Goal: Communication & Community: Share content

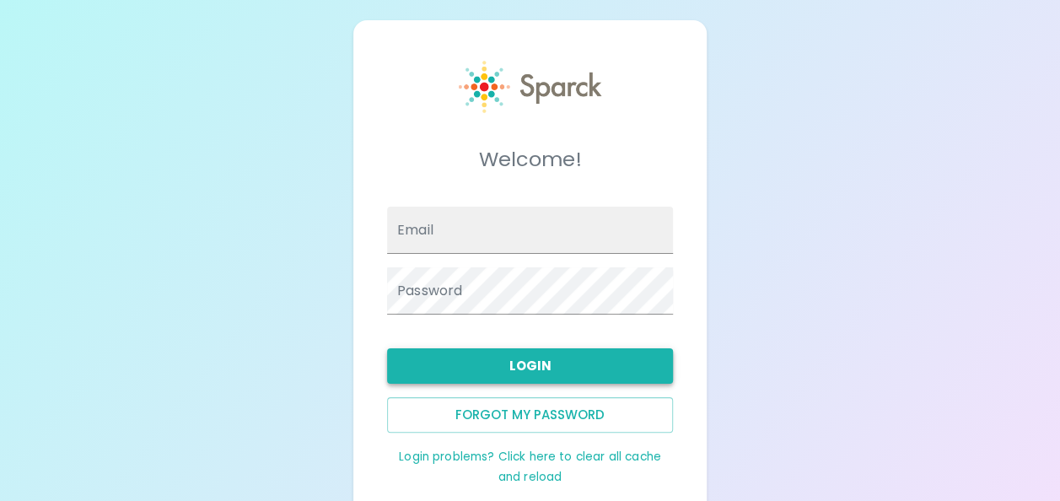
type input "[EMAIL_ADDRESS][DOMAIN_NAME]"
click at [543, 364] on button "Login" at bounding box center [530, 365] width 286 height 35
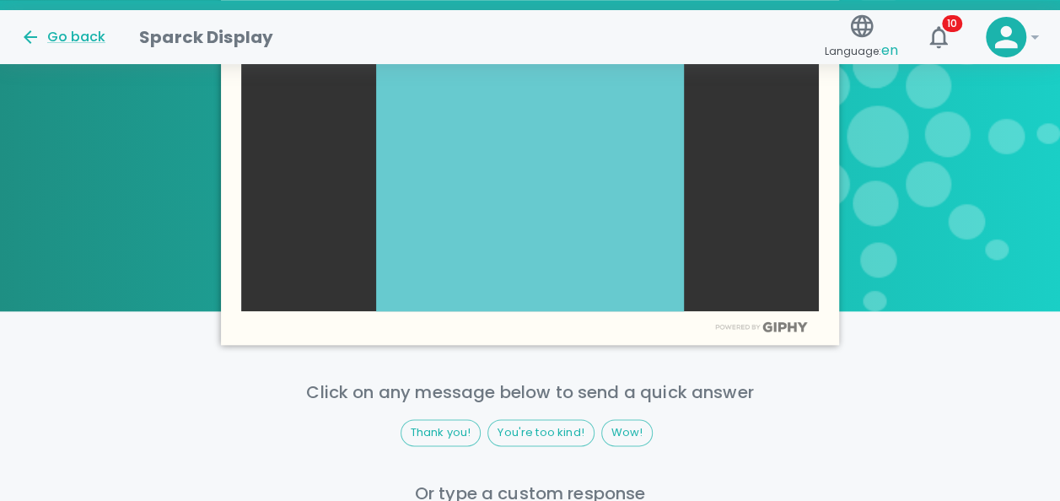
scroll to position [846, 0]
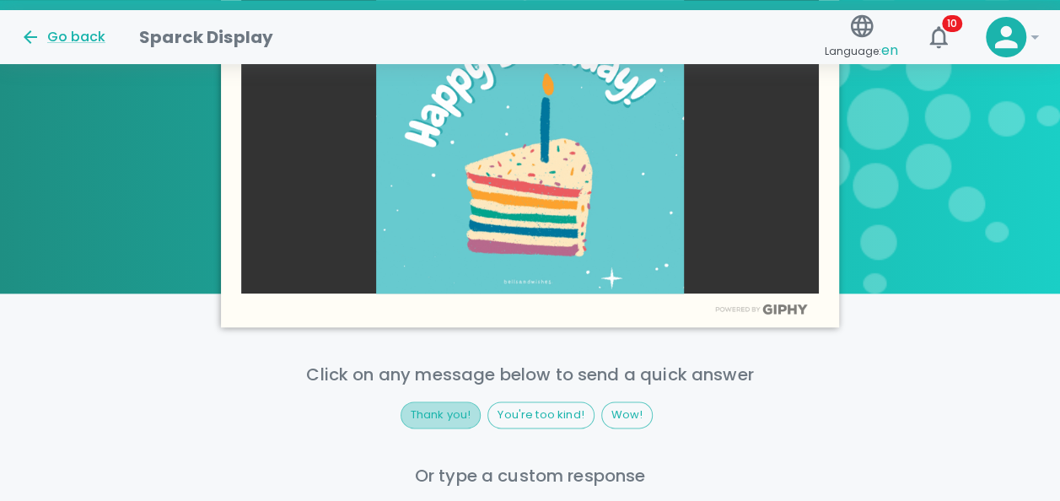
click at [460, 411] on span "Thank you!" at bounding box center [440, 414] width 79 height 17
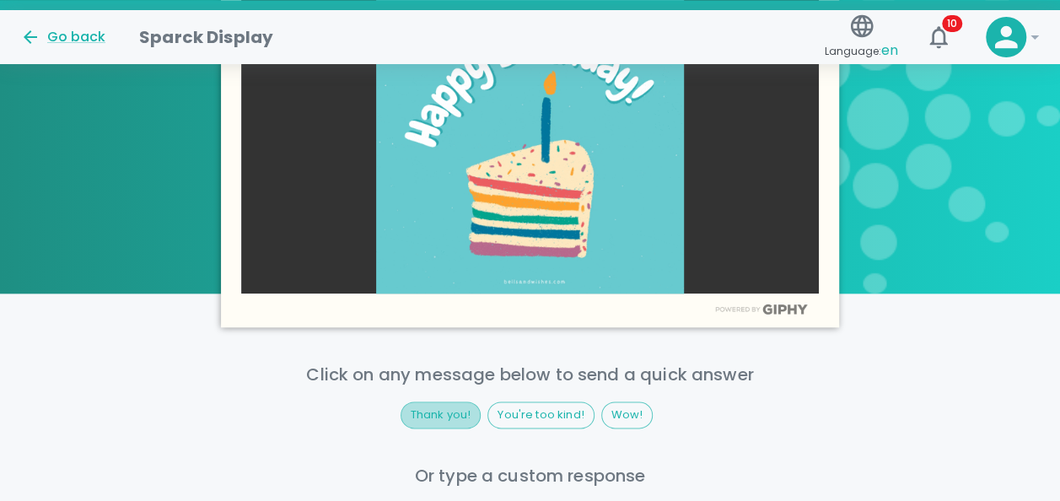
click at [428, 420] on span "Thank you!" at bounding box center [440, 414] width 79 height 17
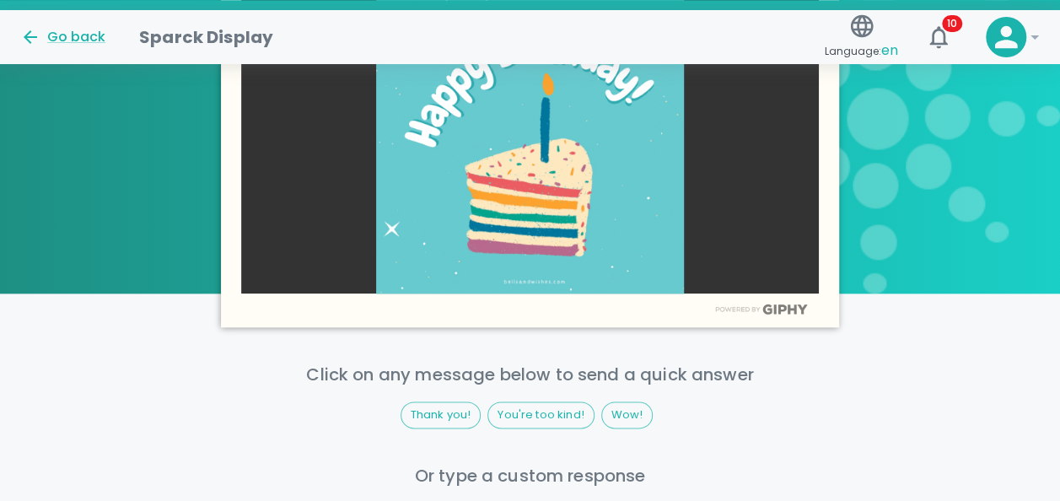
scroll to position [1001, 0]
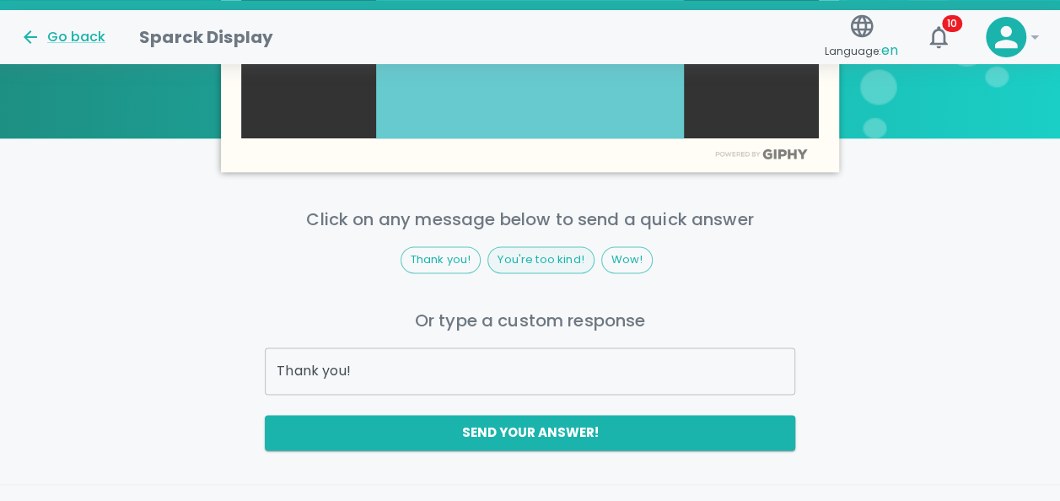
click at [519, 253] on span "You're too kind!" at bounding box center [540, 259] width 105 height 17
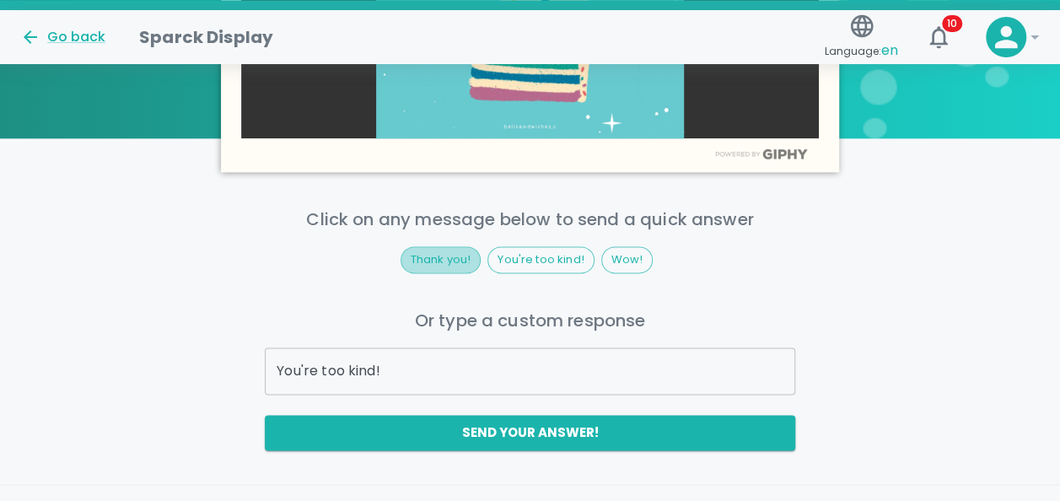
click at [452, 261] on span "Thank you!" at bounding box center [440, 259] width 79 height 17
type input "Thank you!"
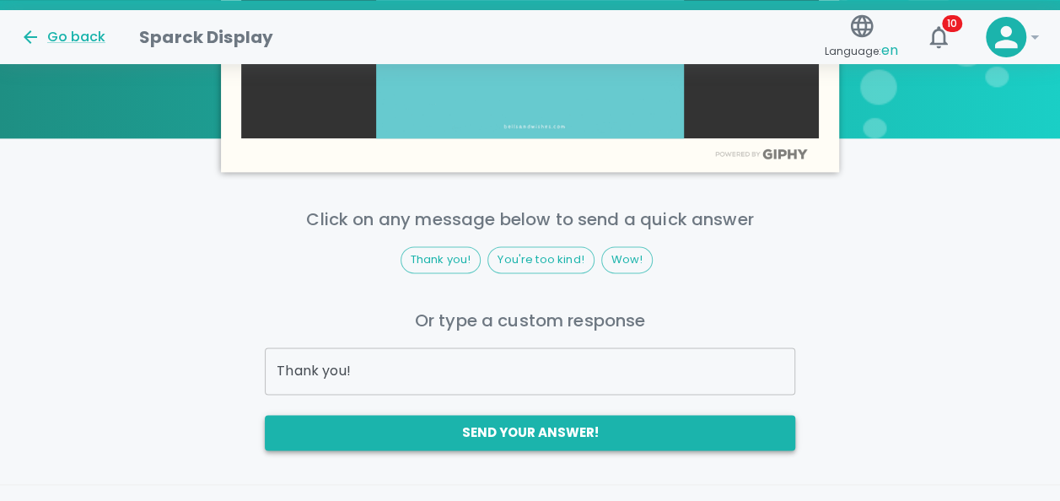
click at [500, 428] on button "Send your answer!" at bounding box center [530, 432] width 530 height 35
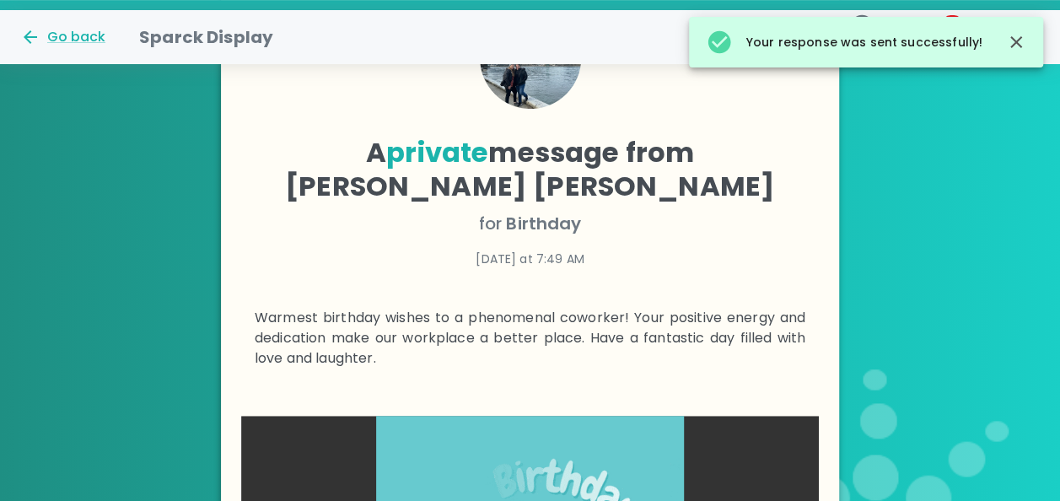
scroll to position [411, 0]
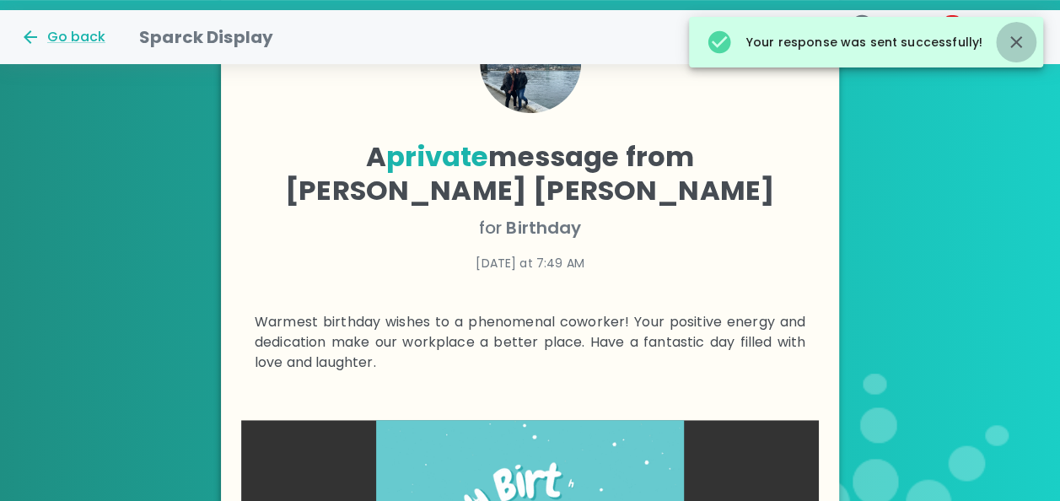
click at [1020, 42] on icon "button" at bounding box center [1016, 42] width 20 height 20
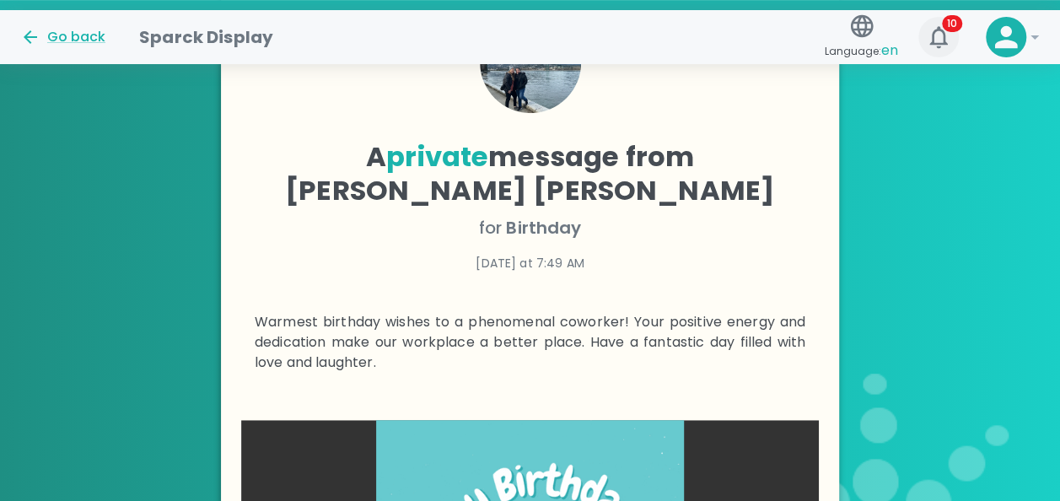
click at [949, 34] on icon "button" at bounding box center [938, 37] width 27 height 27
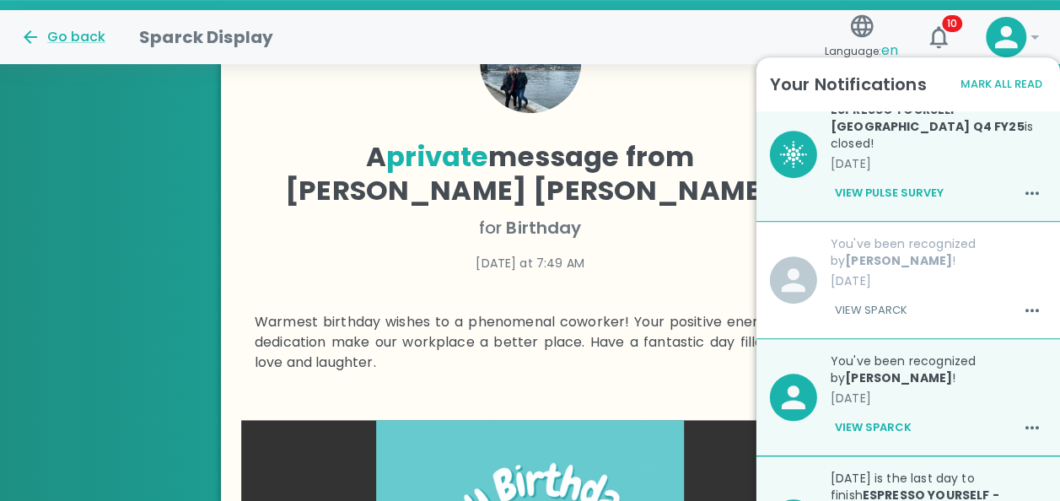
scroll to position [160, 0]
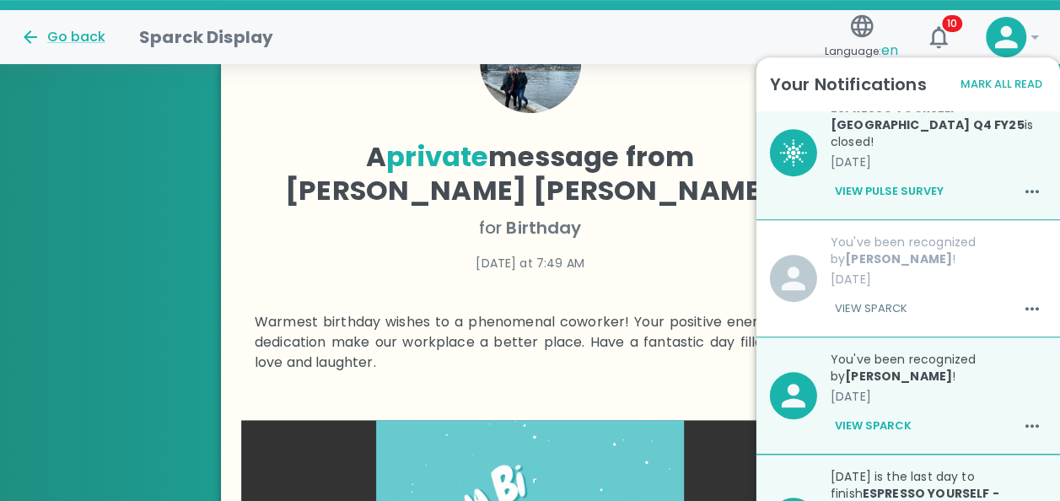
click at [884, 411] on button "View Sparck" at bounding box center [872, 425] width 85 height 29
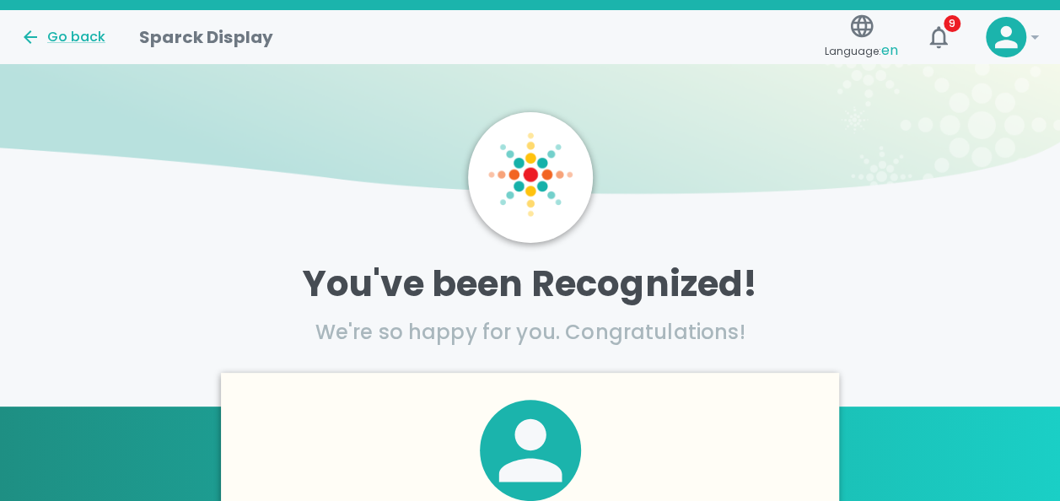
scroll to position [22, 0]
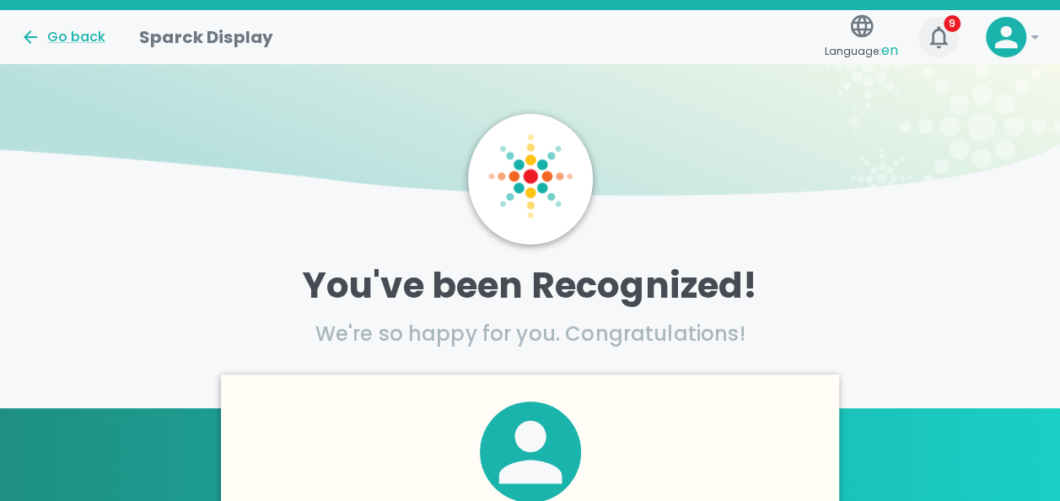
click at [953, 42] on button "9" at bounding box center [938, 37] width 40 height 40
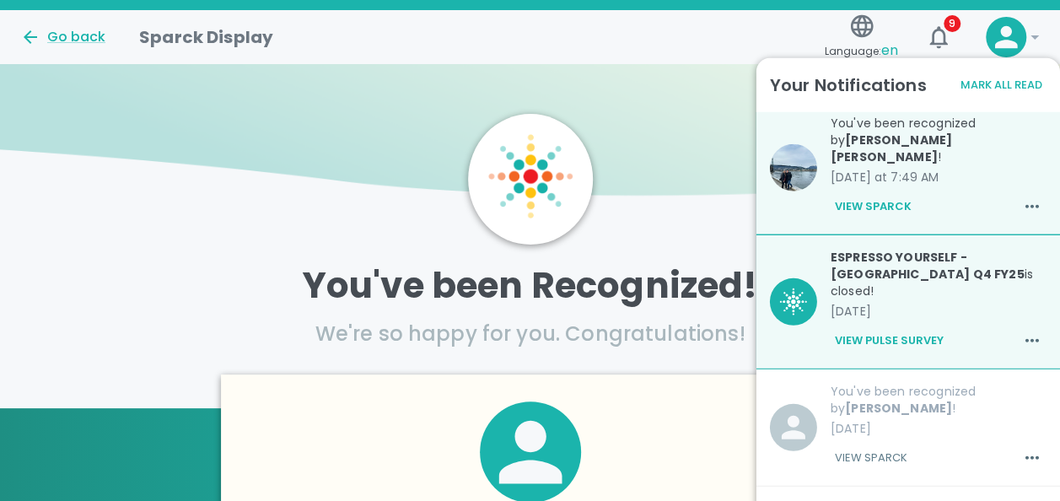
scroll to position [14, 0]
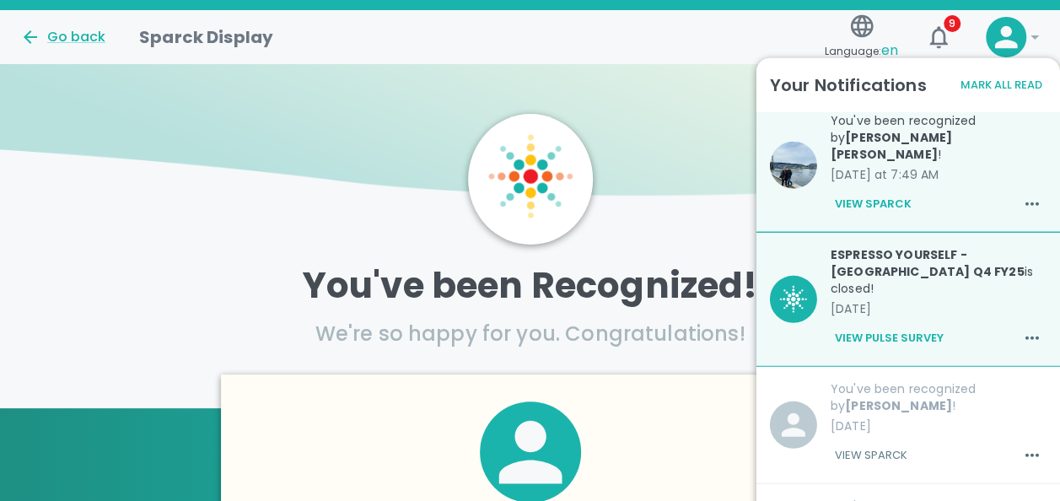
click at [936, 300] on p "[DATE]" at bounding box center [938, 308] width 216 height 17
click at [914, 324] on button "View Pulse Survey" at bounding box center [888, 338] width 117 height 29
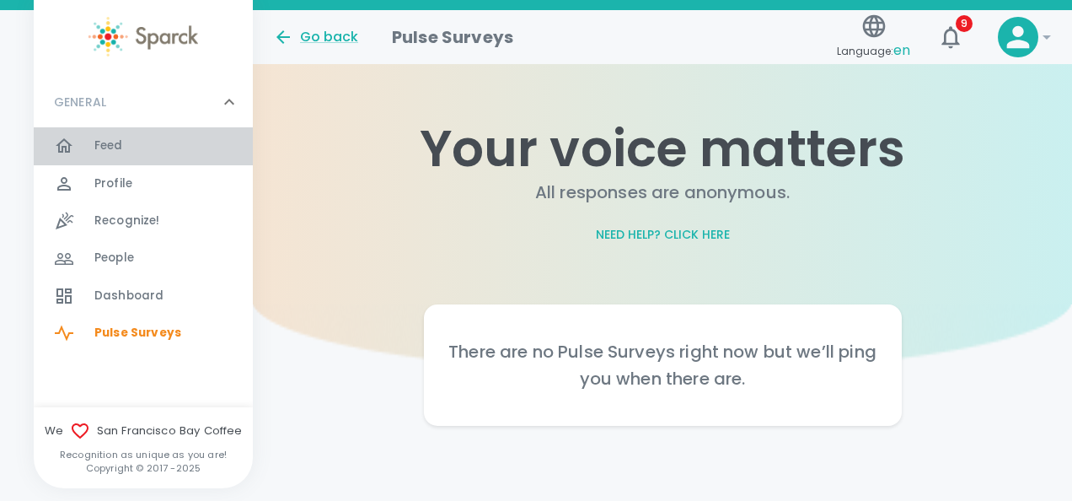
click at [113, 135] on span "Feed 0" at bounding box center [108, 146] width 29 height 24
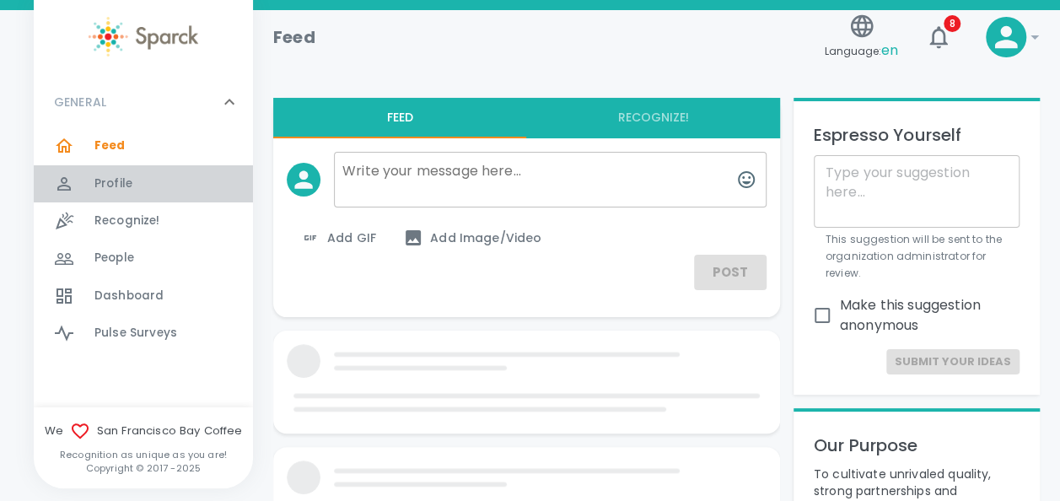
click at [97, 180] on span "Profile" at bounding box center [113, 183] width 38 height 17
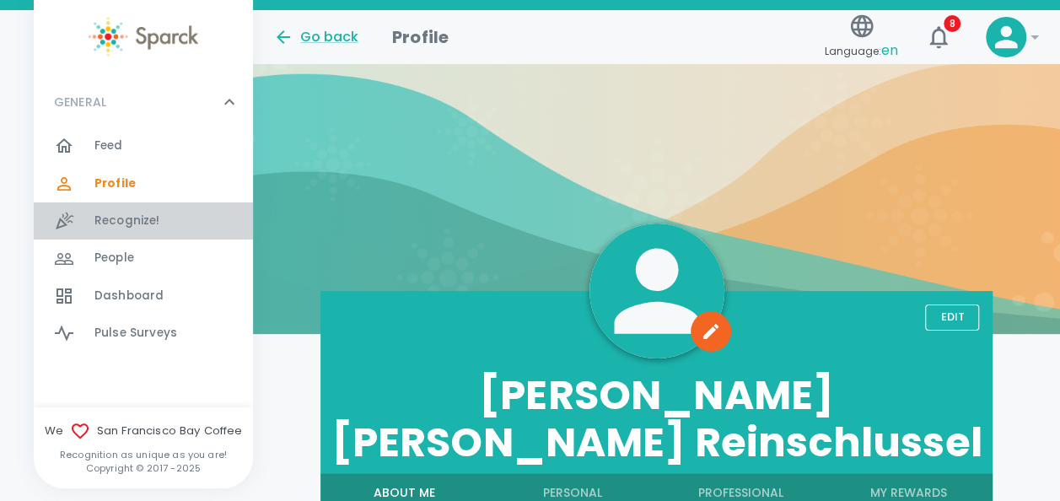
click at [115, 221] on span "Recognize!" at bounding box center [127, 220] width 66 height 17
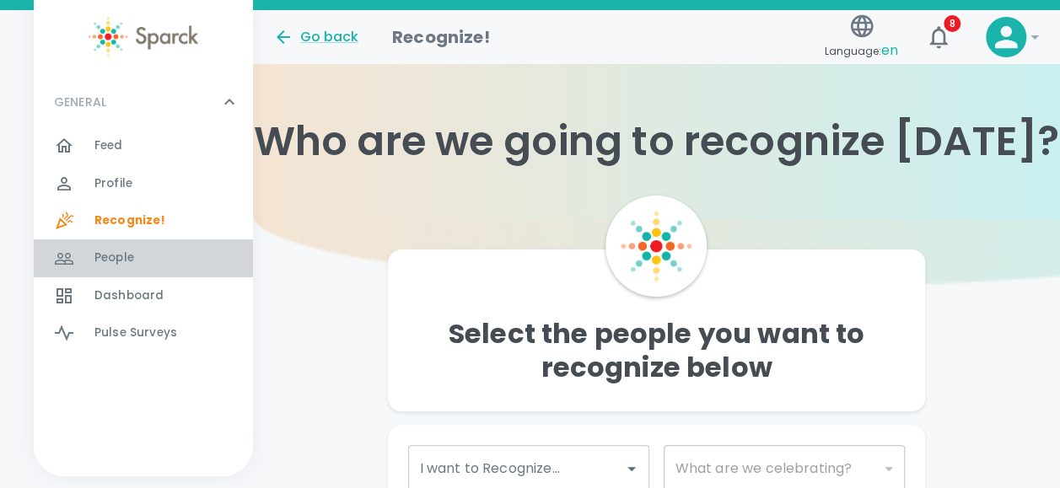
click at [132, 265] on span "People" at bounding box center [114, 258] width 40 height 17
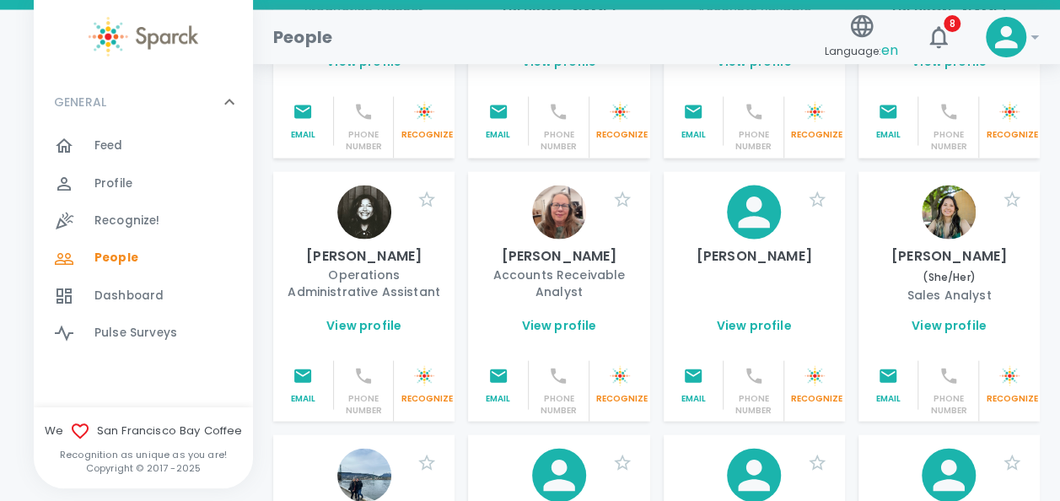
scroll to position [1658, 0]
click at [362, 239] on img at bounding box center [364, 212] width 54 height 54
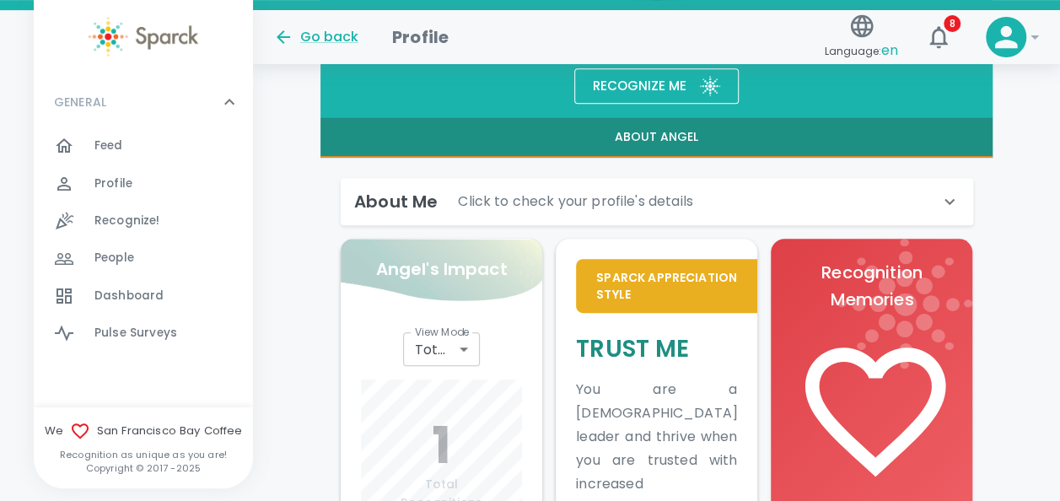
scroll to position [362, 0]
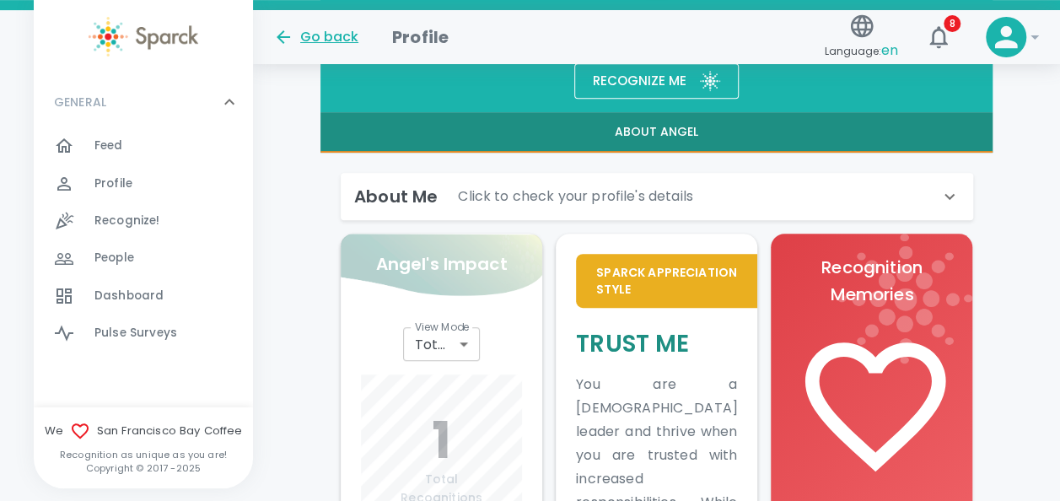
click at [287, 37] on icon at bounding box center [283, 36] width 13 height 13
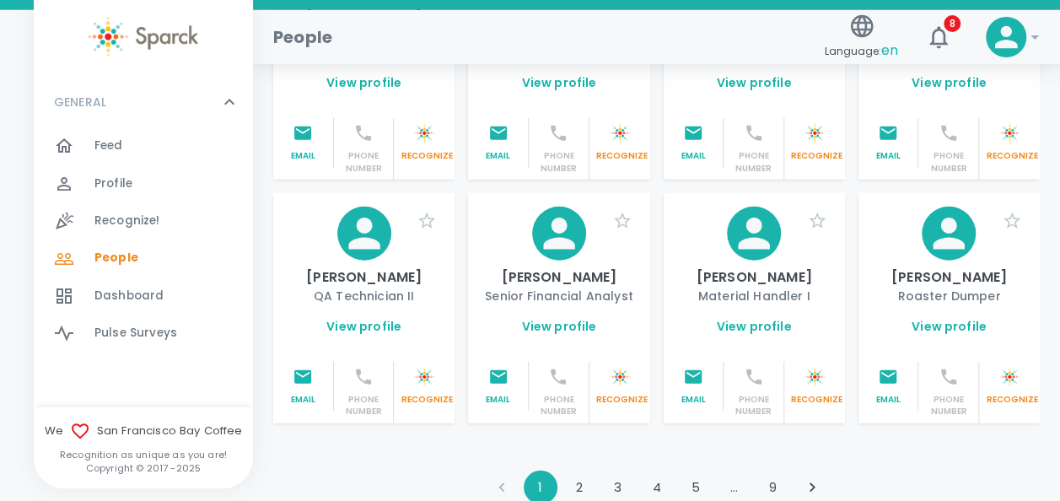
scroll to position [2307, 0]
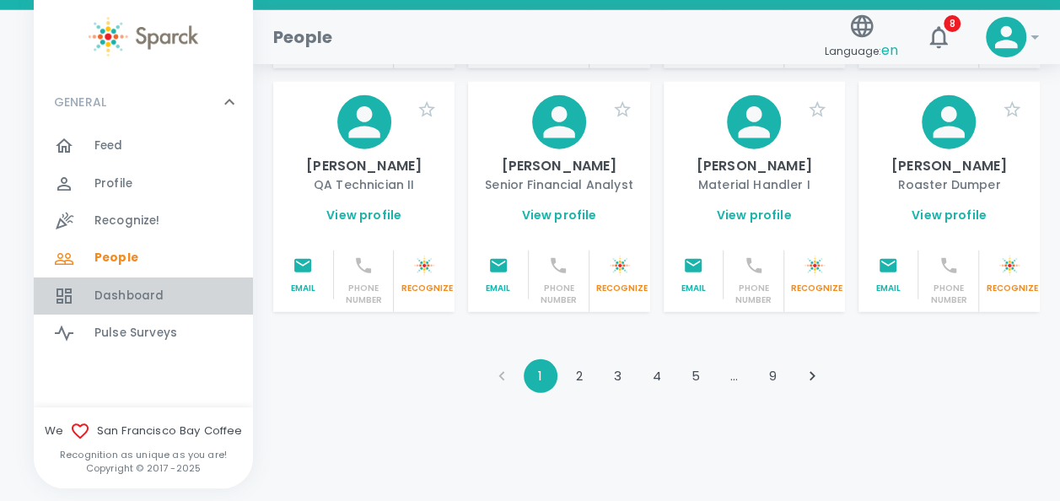
click at [105, 298] on span "Dashboard" at bounding box center [128, 295] width 69 height 17
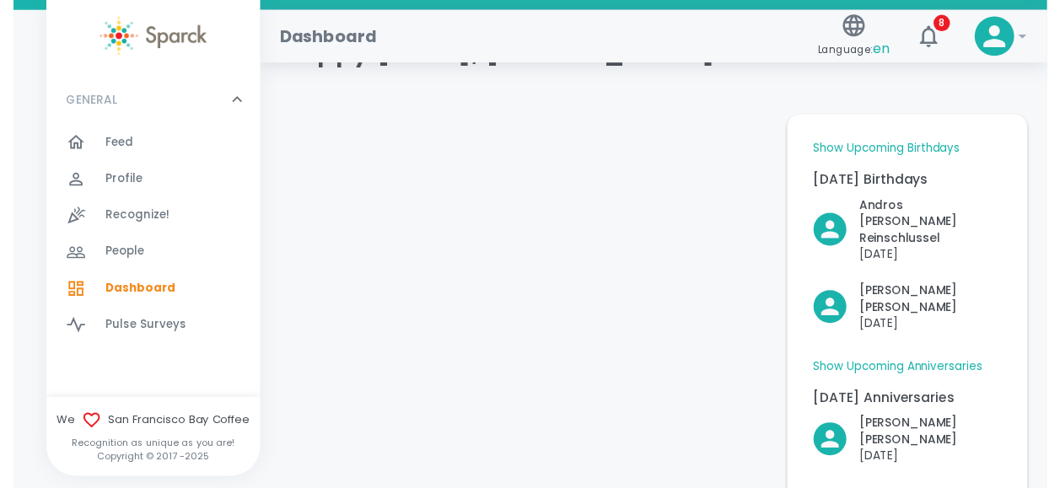
scroll to position [67, 0]
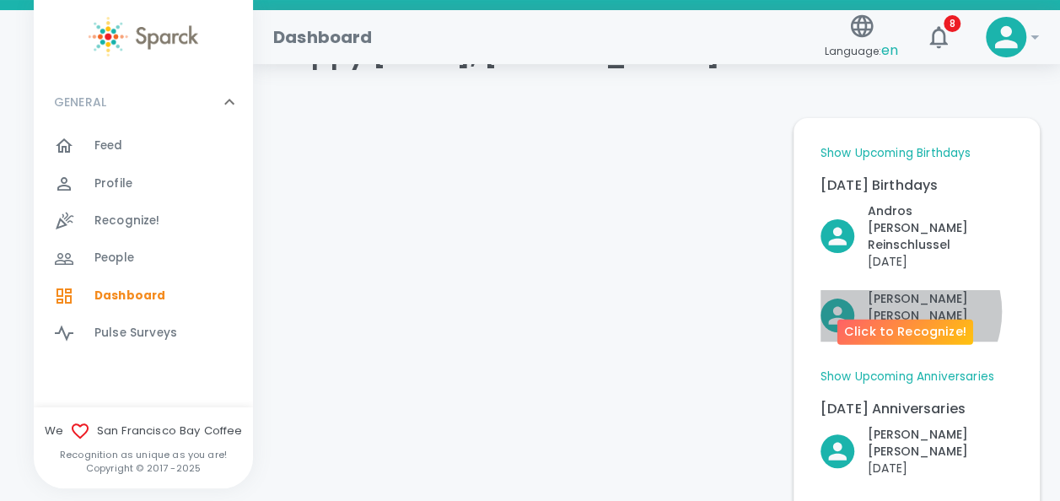
click at [899, 324] on p "[DATE]" at bounding box center [939, 332] width 145 height 17
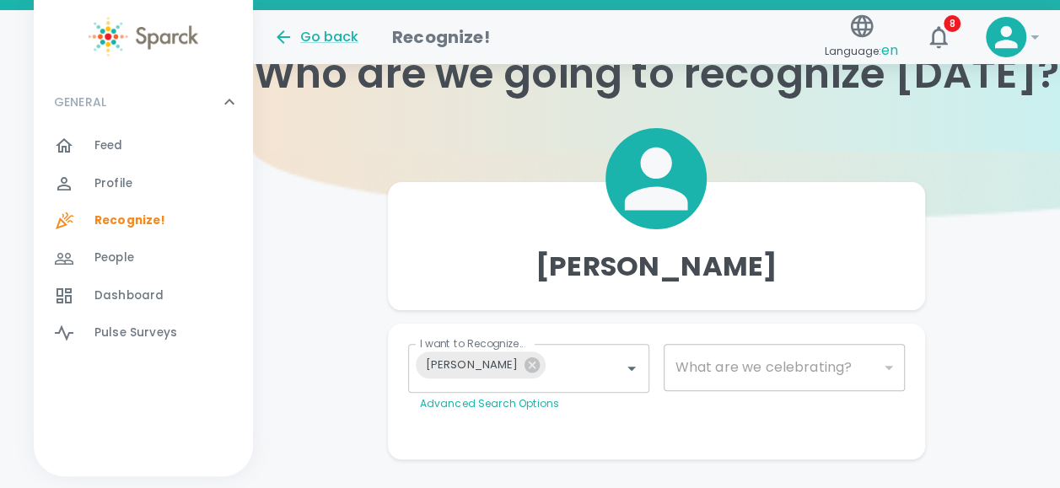
type input "2072"
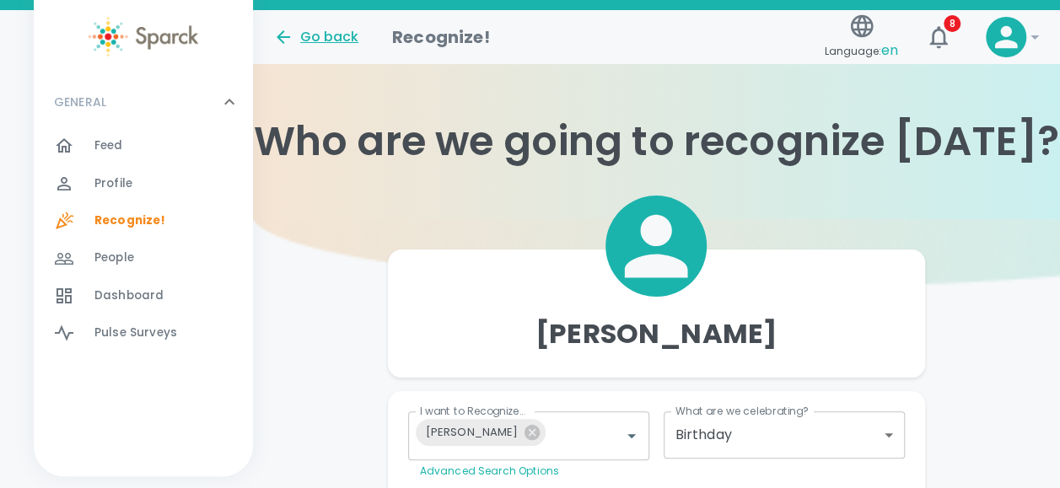
click at [282, 35] on icon at bounding box center [283, 37] width 20 height 20
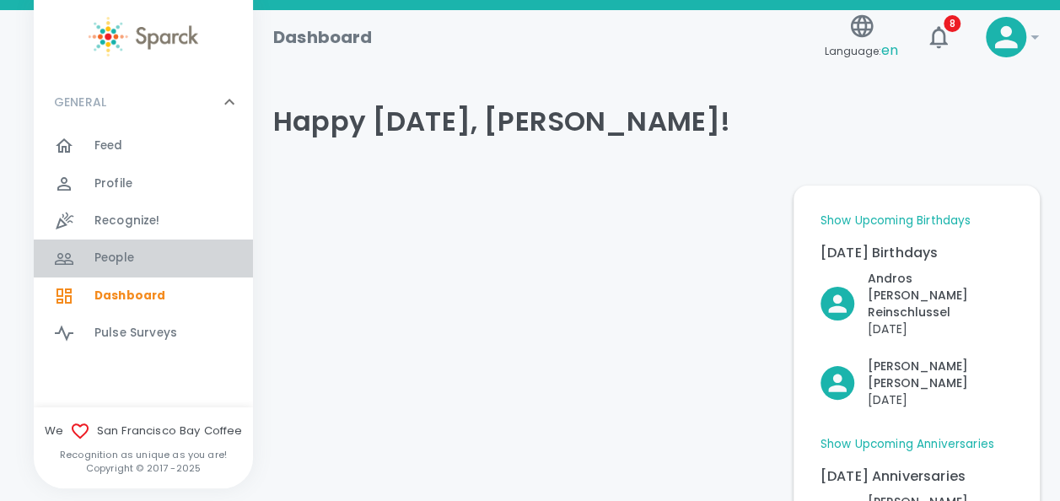
click at [123, 247] on span "People 0" at bounding box center [114, 258] width 40 height 24
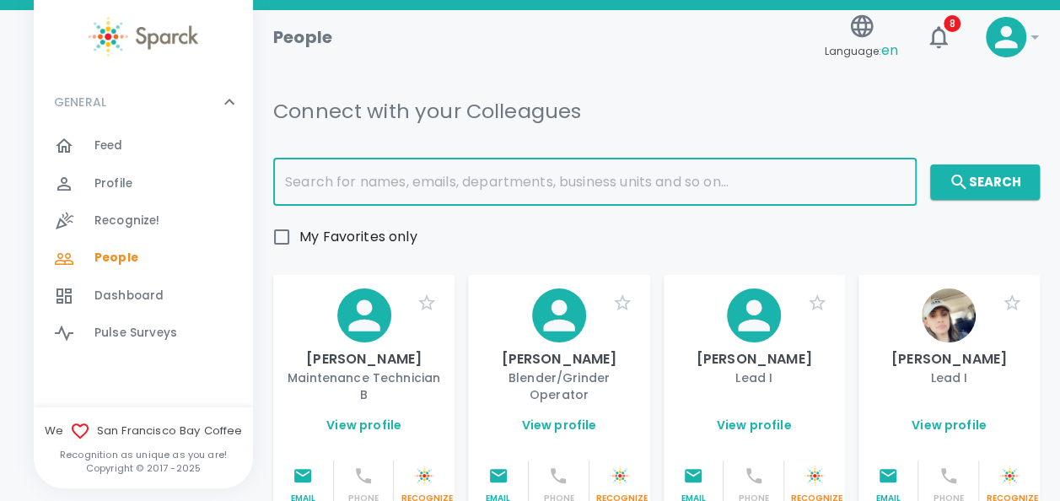
click at [346, 180] on input "text" at bounding box center [594, 181] width 643 height 47
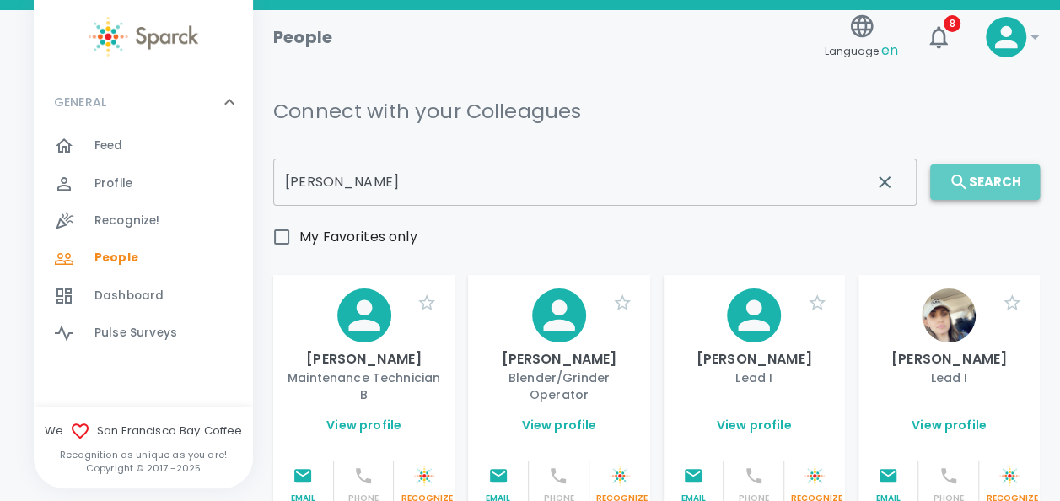
click at [1009, 179] on button "Search" at bounding box center [985, 181] width 110 height 35
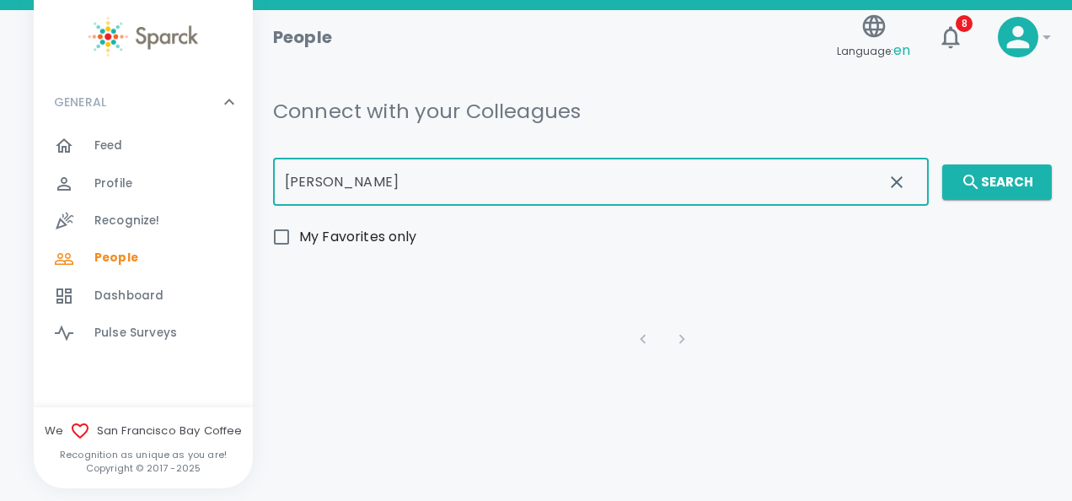
click at [442, 170] on input "[PERSON_NAME]" at bounding box center [571, 181] width 597 height 47
type input "[PERSON_NAME]"
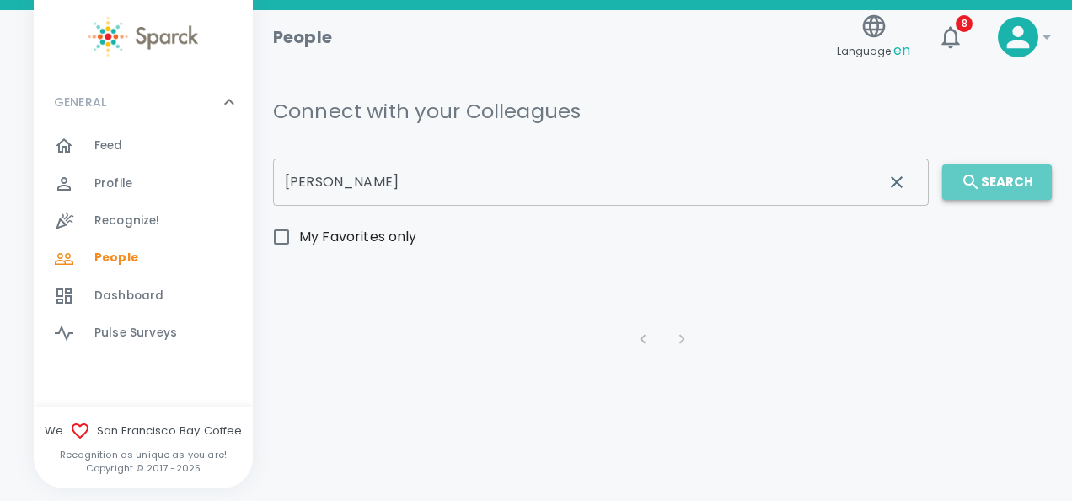
click at [1007, 185] on button "Search" at bounding box center [997, 181] width 110 height 35
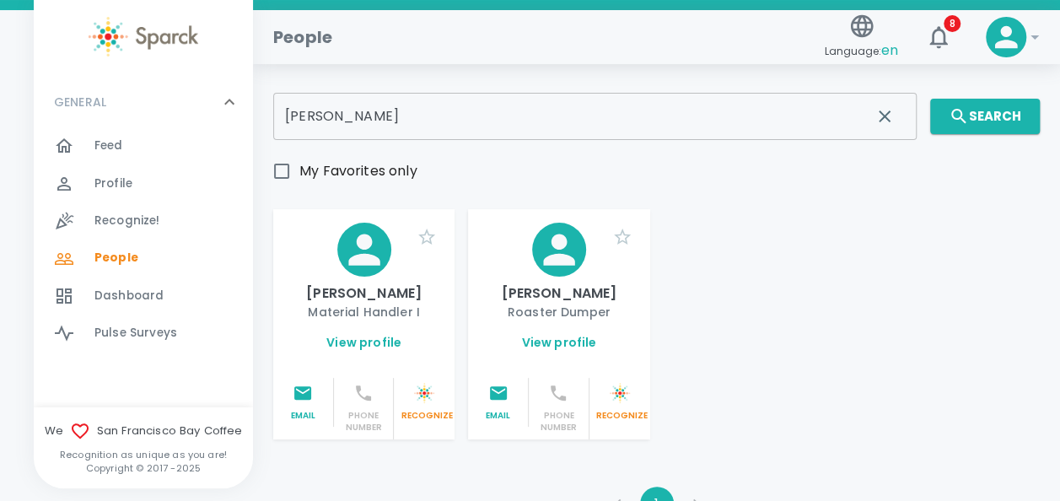
scroll to position [65, 0]
click at [370, 341] on link "View profile" at bounding box center [363, 343] width 75 height 17
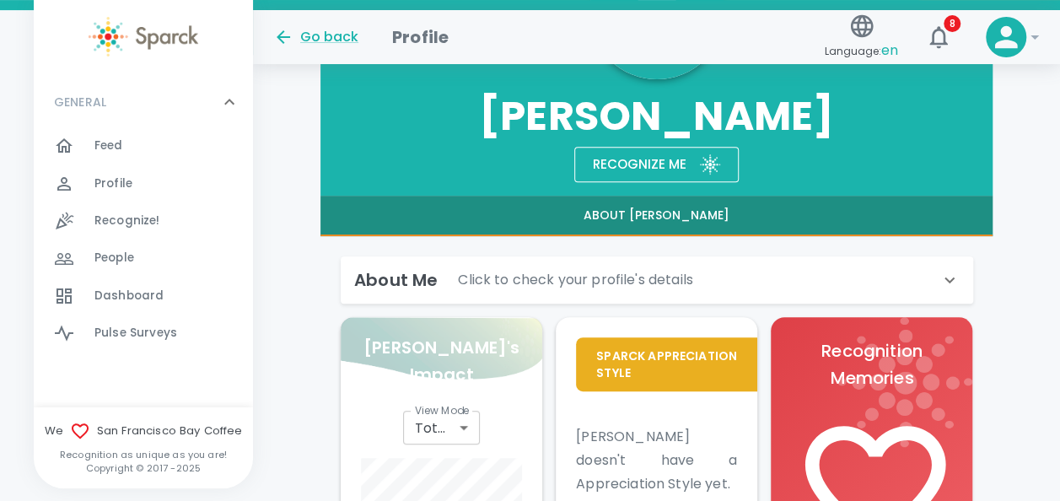
scroll to position [272, 0]
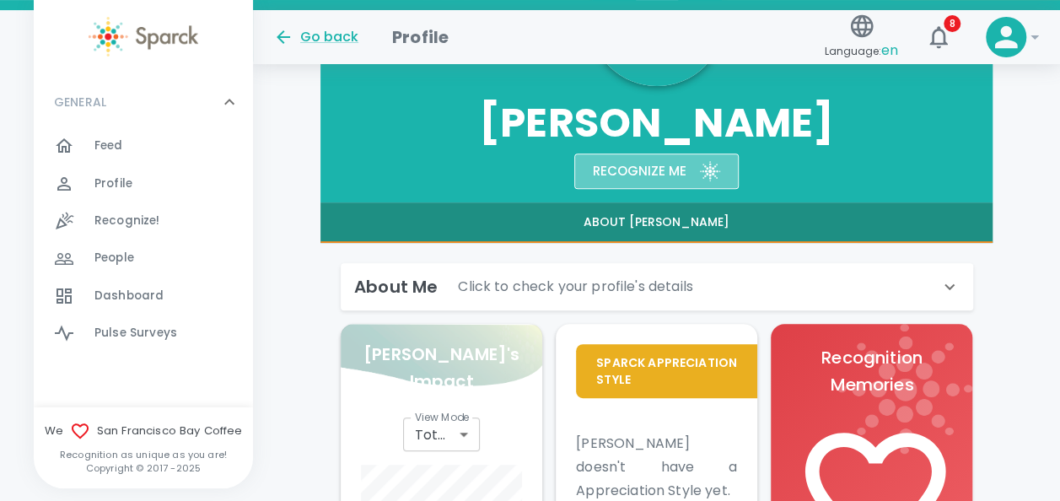
click at [665, 174] on div "Recognize me" at bounding box center [632, 164] width 107 height 35
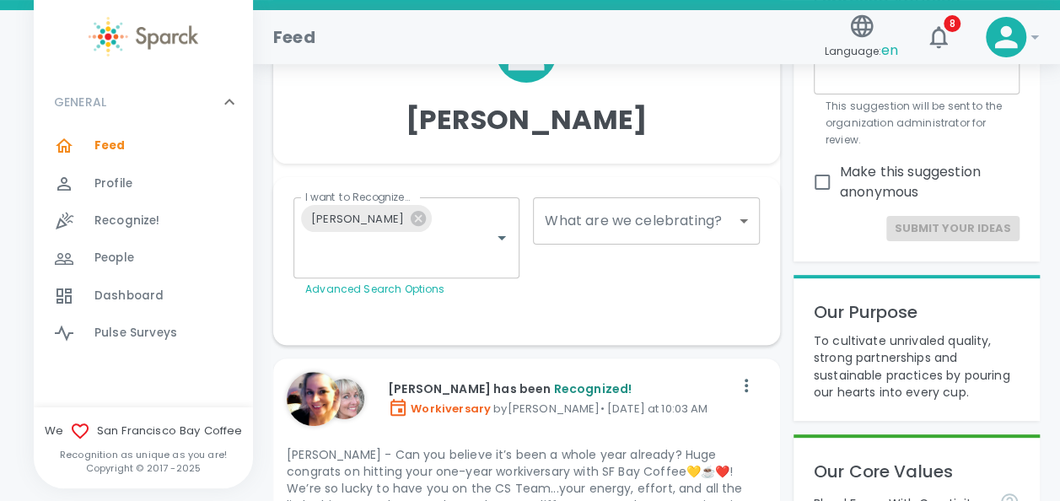
scroll to position [132, 0]
